Goal: Communication & Community: Answer question/provide support

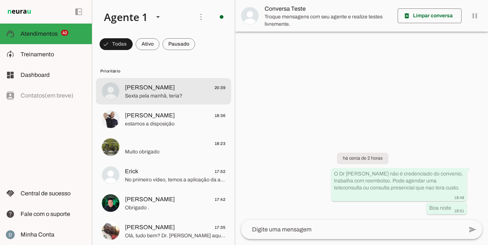
click at [139, 92] on span "Sexta pela manhã, teria?" at bounding box center [175, 95] width 100 height 7
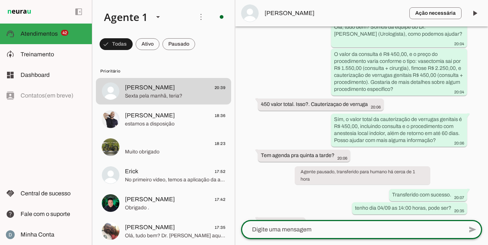
click at [312, 233] on textarea at bounding box center [352, 229] width 222 height 9
type textarea "tenho sim, 08:30; 09:00 horas"
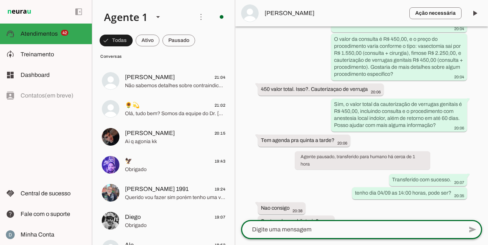
scroll to position [1177, 0]
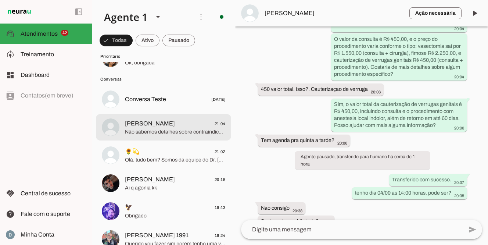
click at [151, 122] on span "[PERSON_NAME]" at bounding box center [150, 123] width 50 height 9
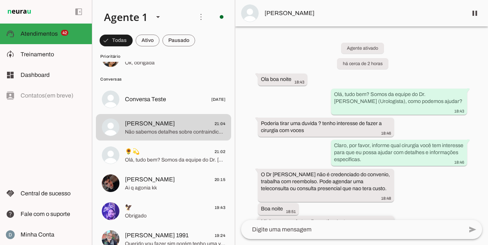
scroll to position [57, 0]
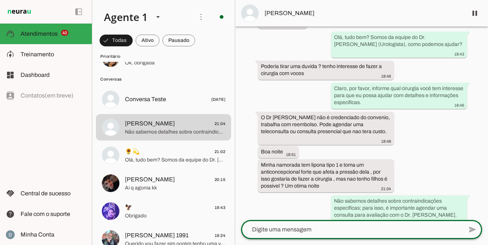
click at [310, 228] on textarea at bounding box center [352, 229] width 222 height 9
type textarea "vasectomia"
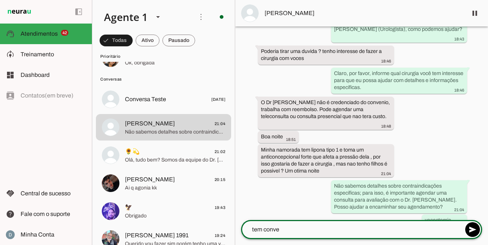
scroll to position [70, 0]
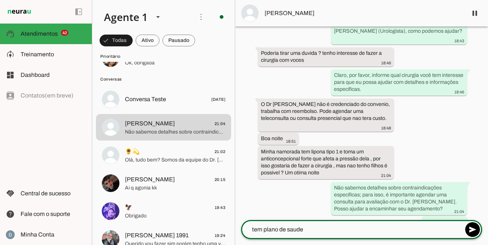
type textarea "tem plano de saude?"
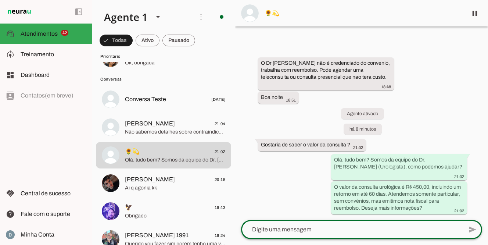
click at [278, 229] on textarea at bounding box center [352, 229] width 222 height 9
type textarea "consulta ou cirurgia que procura?"
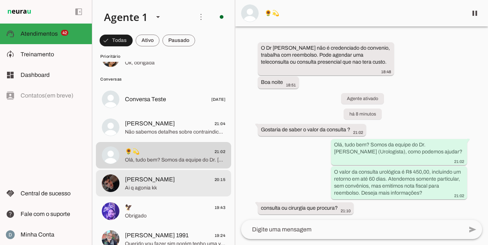
click at [174, 190] on span "Ai q agonia kk" at bounding box center [175, 187] width 100 height 7
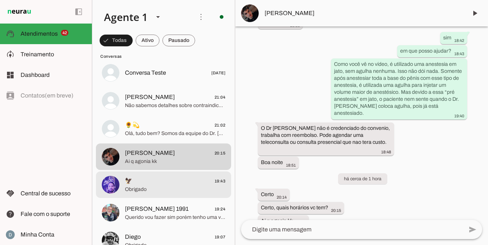
scroll to position [1206, 0]
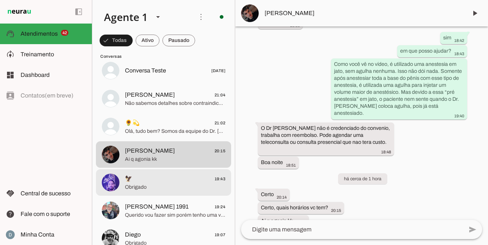
click at [174, 190] on span "Obrigado" at bounding box center [175, 186] width 100 height 7
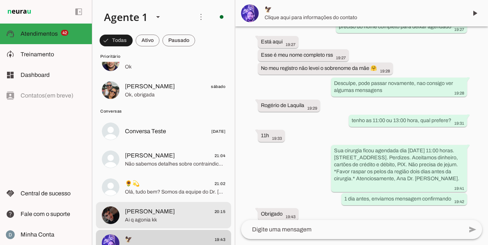
scroll to position [1146, 0]
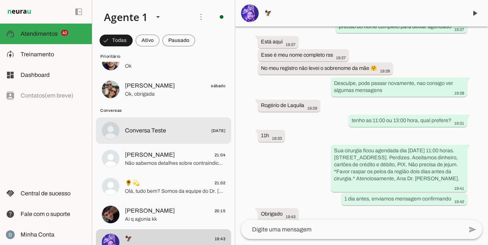
click at [159, 129] on span "Conversa Teste" at bounding box center [145, 130] width 41 height 9
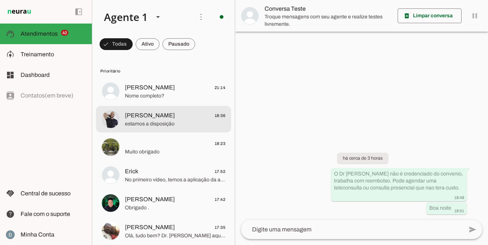
click at [158, 122] on span "estamos a disposição" at bounding box center [175, 123] width 100 height 7
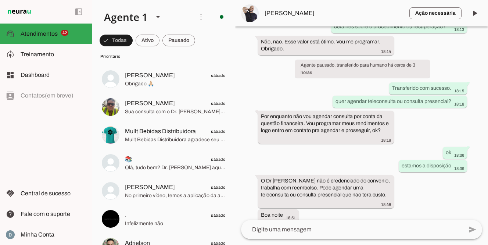
scroll to position [771, 0]
